Goal: Information Seeking & Learning: Learn about a topic

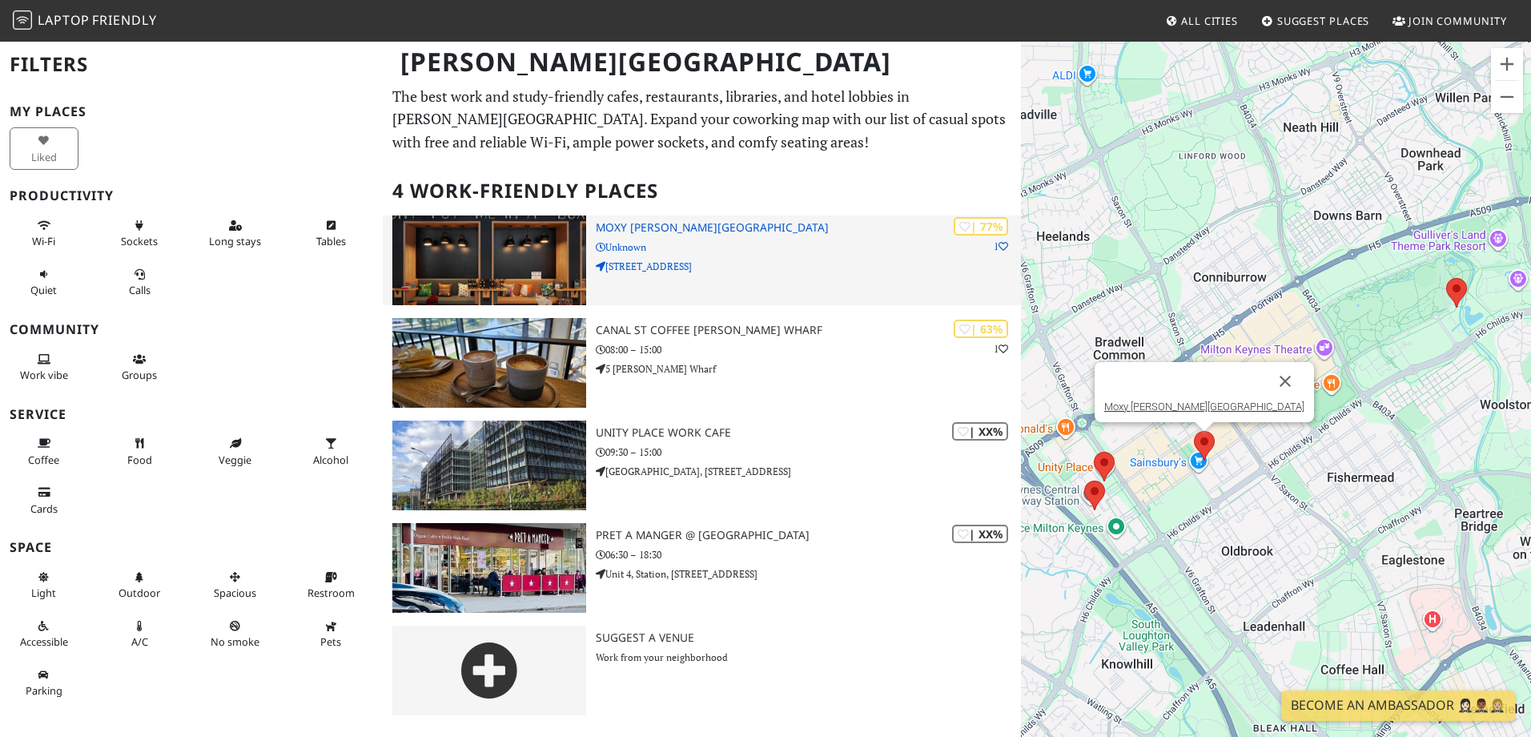
click at [523, 270] on img at bounding box center [489, 260] width 194 height 90
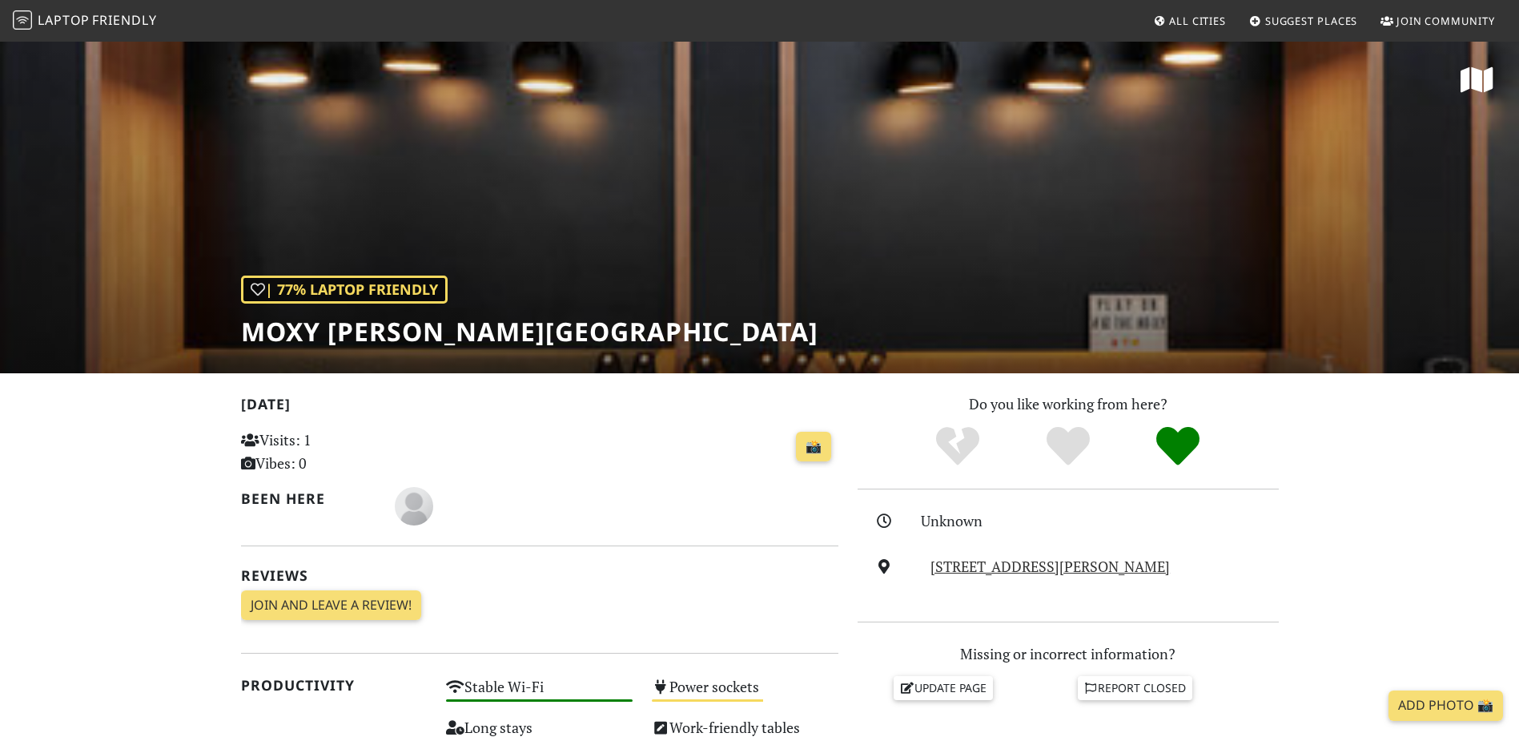
click at [1161, 163] on div "| 77% Laptop Friendly Moxy Milton Keynes" at bounding box center [759, 206] width 1519 height 333
click at [388, 293] on div "| 77% Laptop Friendly" at bounding box center [344, 290] width 207 height 28
click at [666, 253] on div "| 77% Laptop Friendly Moxy Milton Keynes" at bounding box center [759, 206] width 1519 height 333
